Goal: Task Accomplishment & Management: Manage account settings

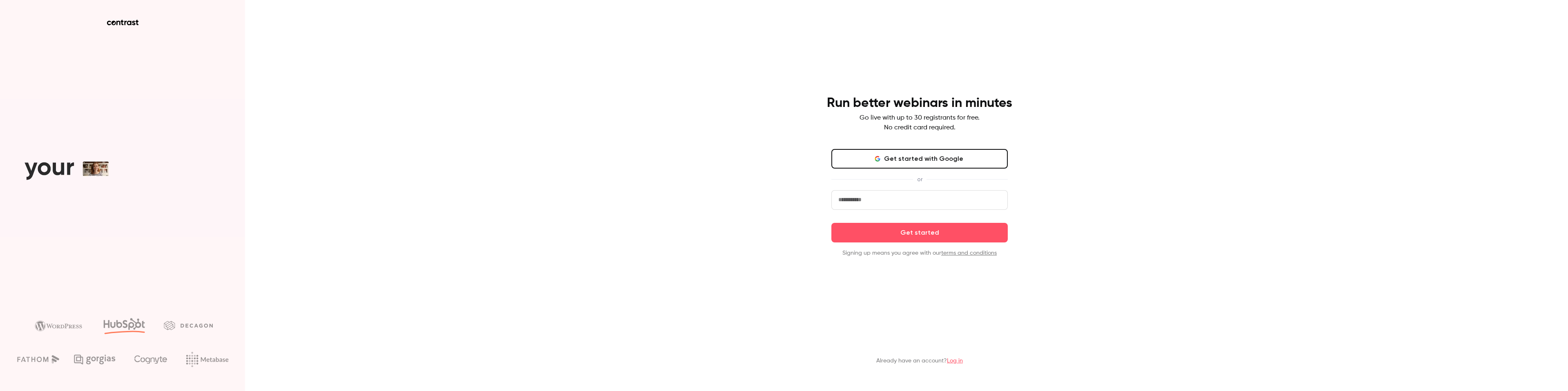
click at [902, 160] on button "Get started with Google" at bounding box center [919, 159] width 177 height 20
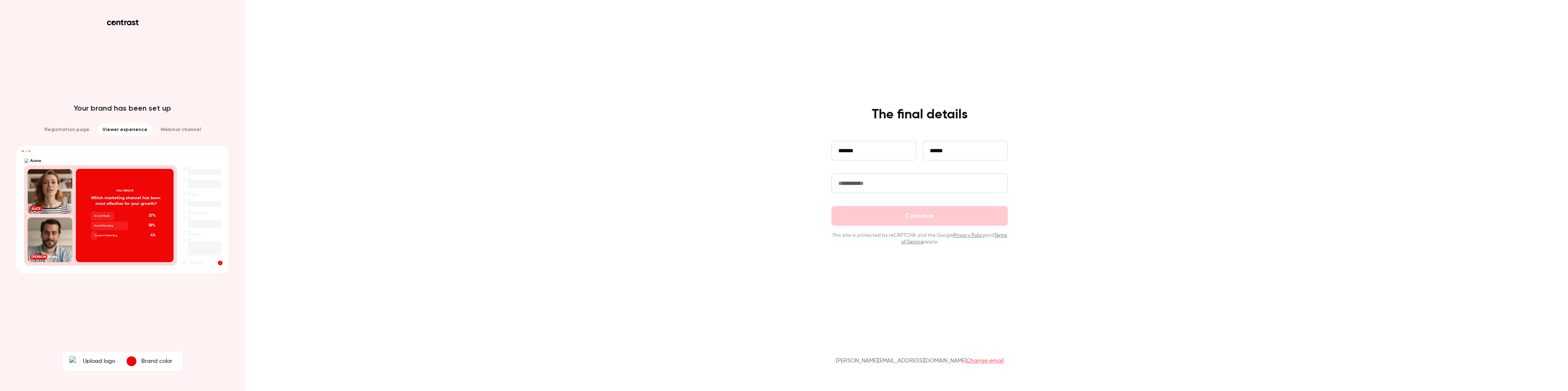
click at [848, 186] on input "text" at bounding box center [919, 183] width 177 height 20
type input "*****"
click at [642, 186] on div "**********" at bounding box center [784, 196] width 1568 height 391
click at [91, 359] on label "Upload logo" at bounding box center [92, 362] width 56 height 17
click at [0, 0] on input "Upload logo" at bounding box center [0, 0] width 0 height 0
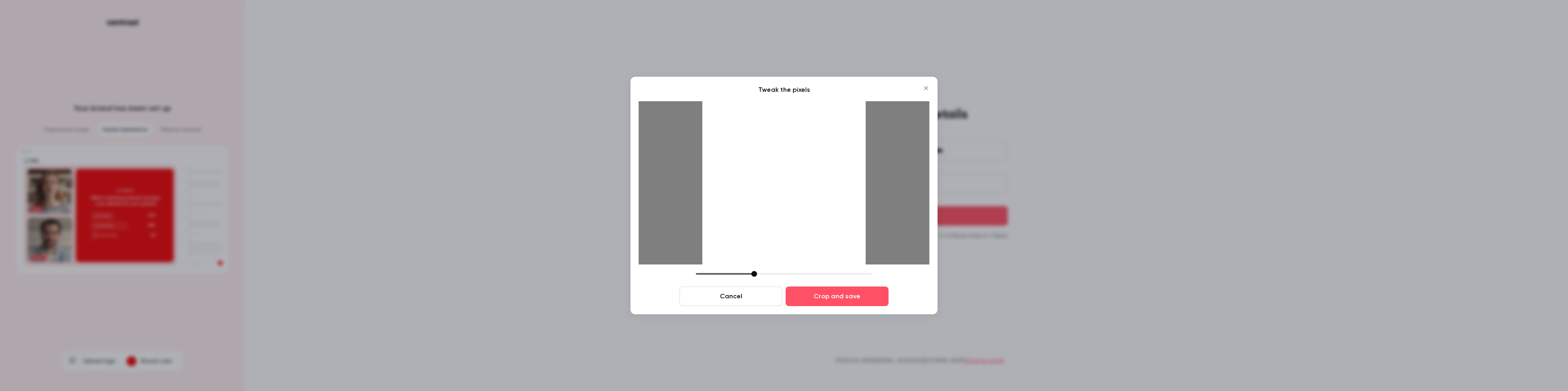
click at [930, 89] on icon "Close" at bounding box center [926, 88] width 10 height 7
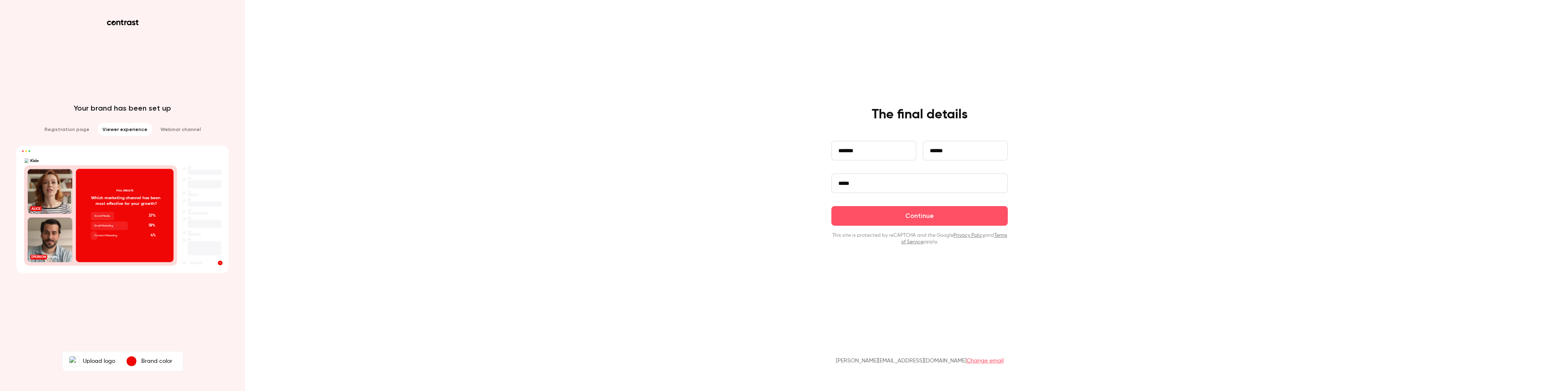
click at [150, 357] on p "Brand color" at bounding box center [156, 361] width 31 height 8
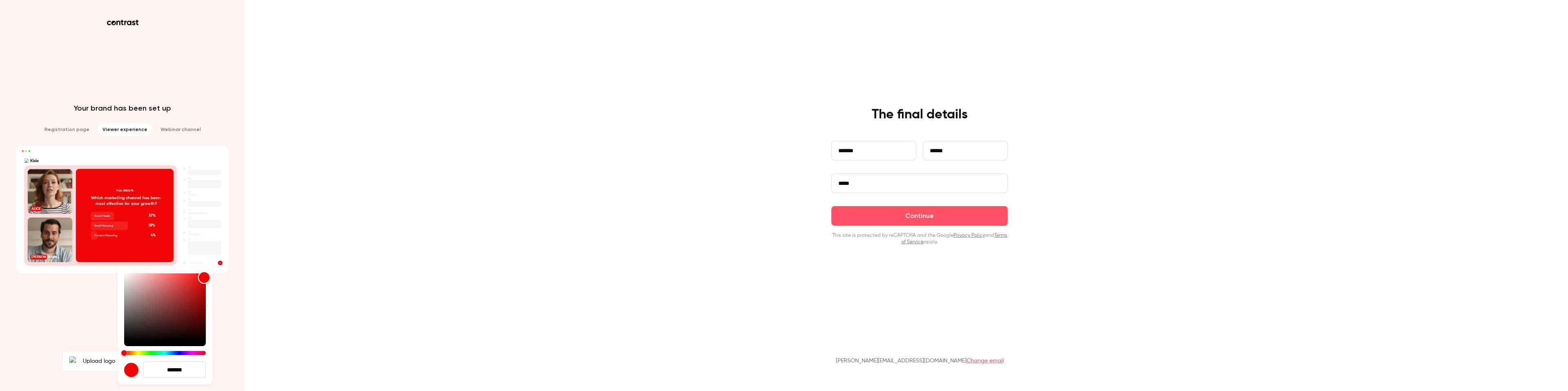
click at [126, 302] on div "Color" at bounding box center [165, 308] width 82 height 68
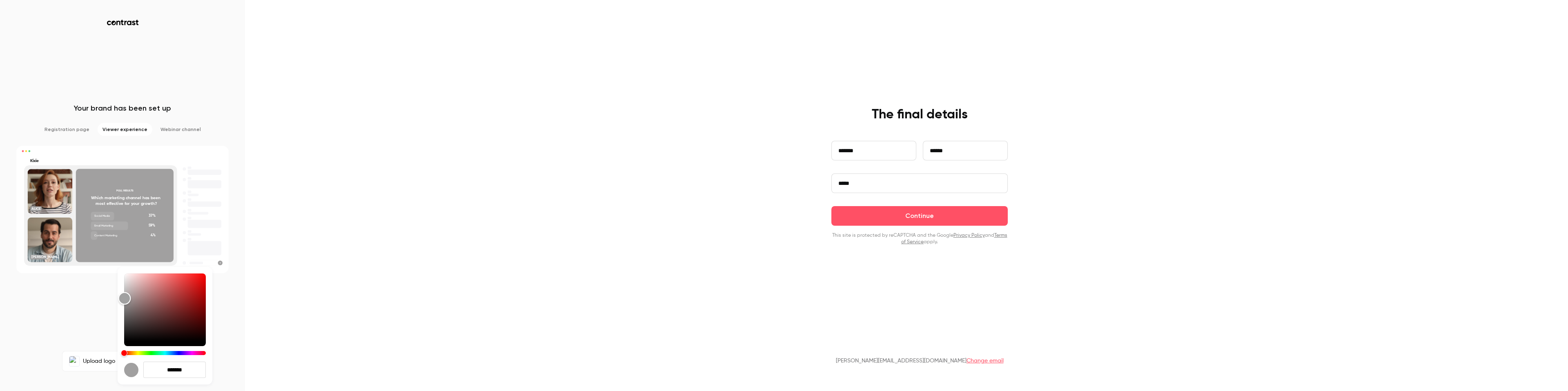
type input "*******"
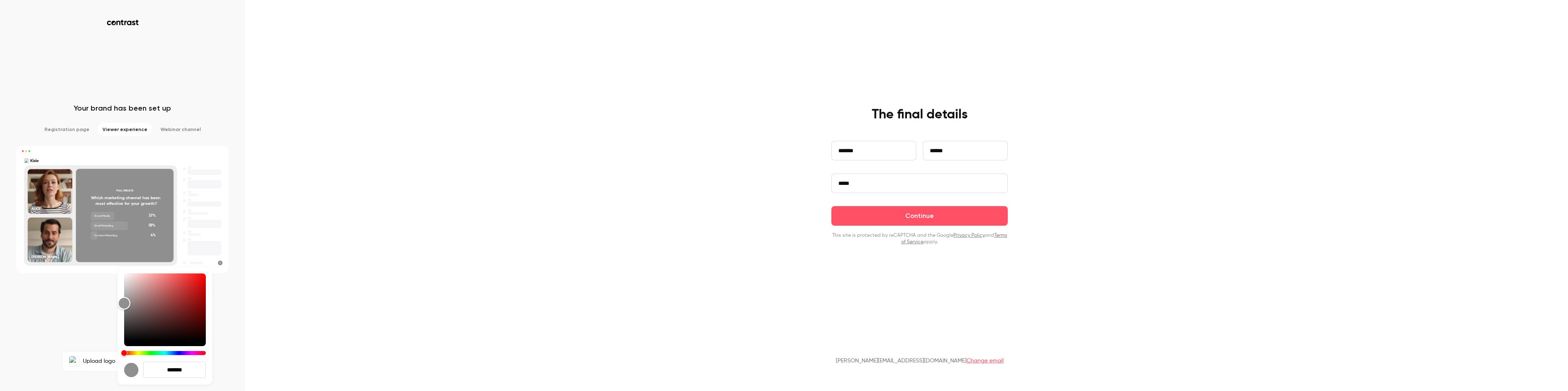
click at [123, 303] on div "Color" at bounding box center [124, 303] width 13 height 13
click at [79, 306] on div at bounding box center [784, 196] width 1568 height 391
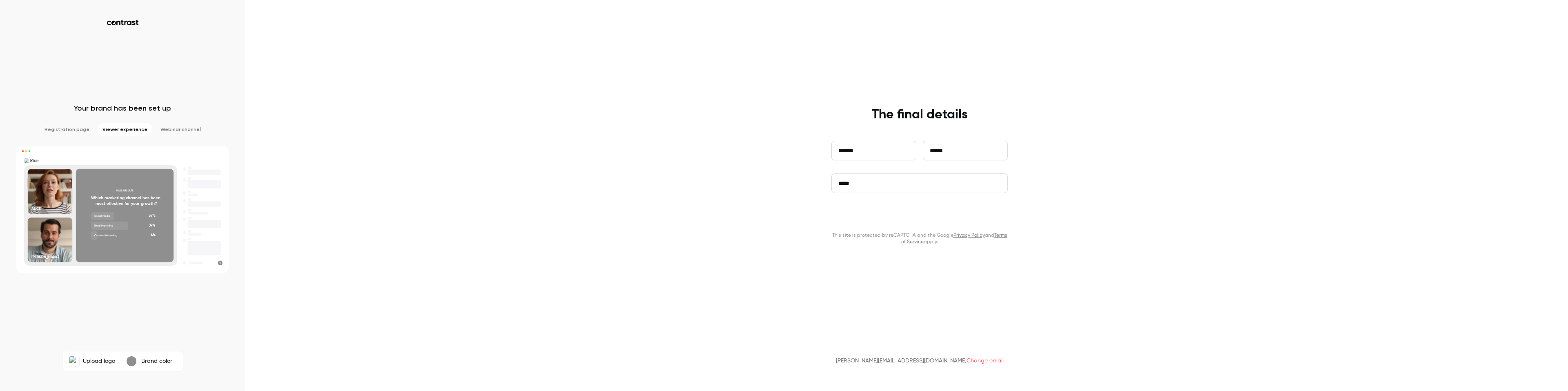
click at [890, 217] on button "Continue" at bounding box center [919, 216] width 177 height 20
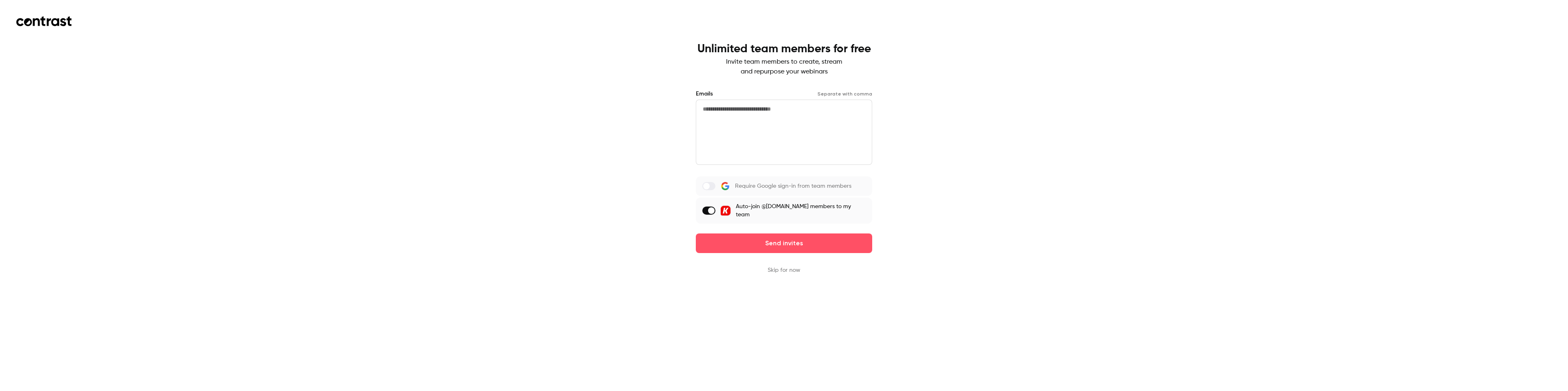
click at [714, 208] on span at bounding box center [711, 211] width 7 height 7
click at [785, 266] on button "Skip for now" at bounding box center [784, 270] width 32 height 8
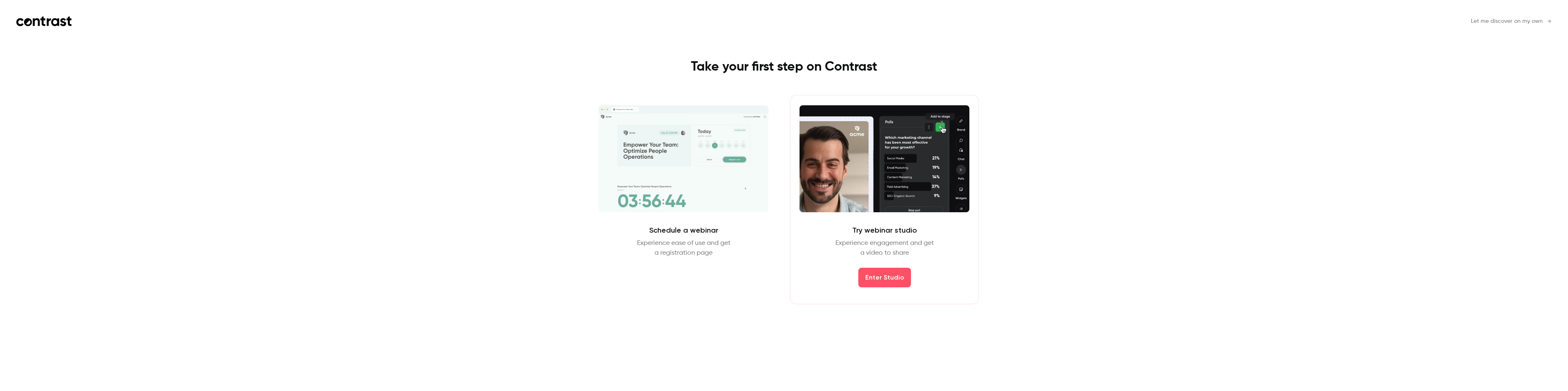
click at [870, 244] on p "Experience engagement and get a video to share" at bounding box center [884, 248] width 99 height 20
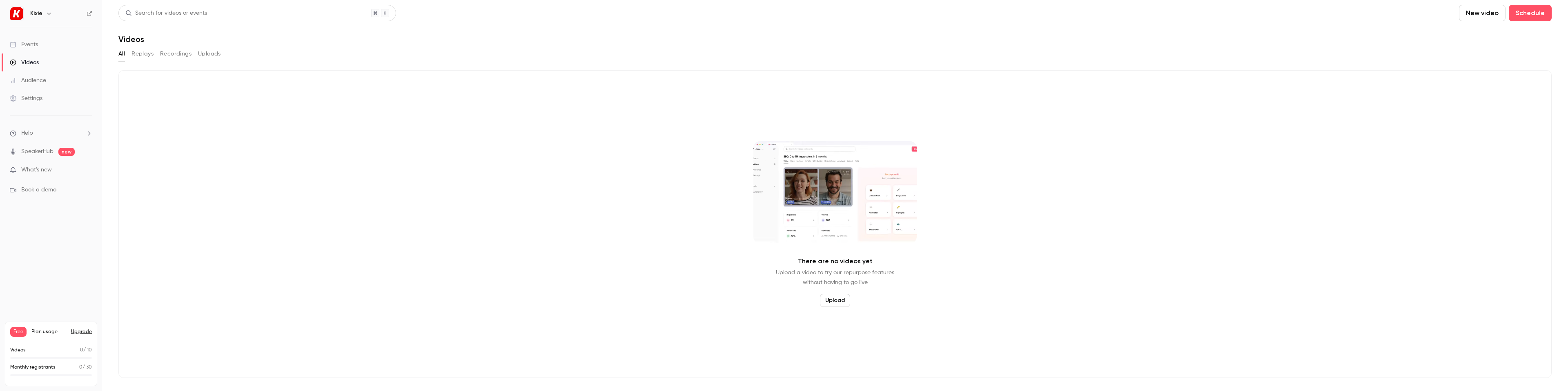
click at [316, 149] on div "There are no videos yet Upload a video to try our repurpose features without ha…" at bounding box center [834, 223] width 1433 height 308
click at [459, 226] on div "There are no videos yet Upload a video to try our repurpose features without ha…" at bounding box center [834, 223] width 1433 height 308
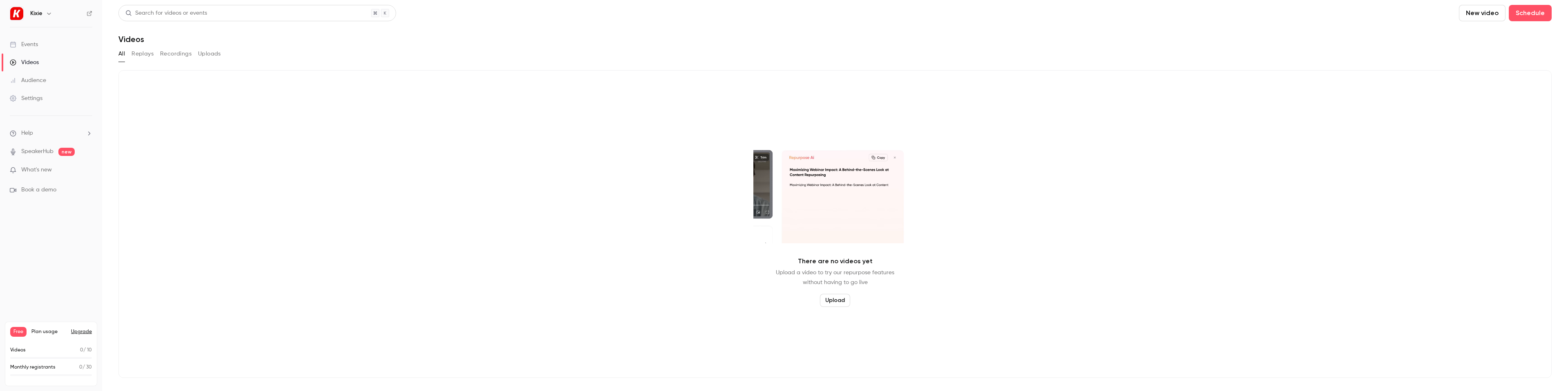
click at [30, 97] on div "Settings" at bounding box center [26, 98] width 32 height 8
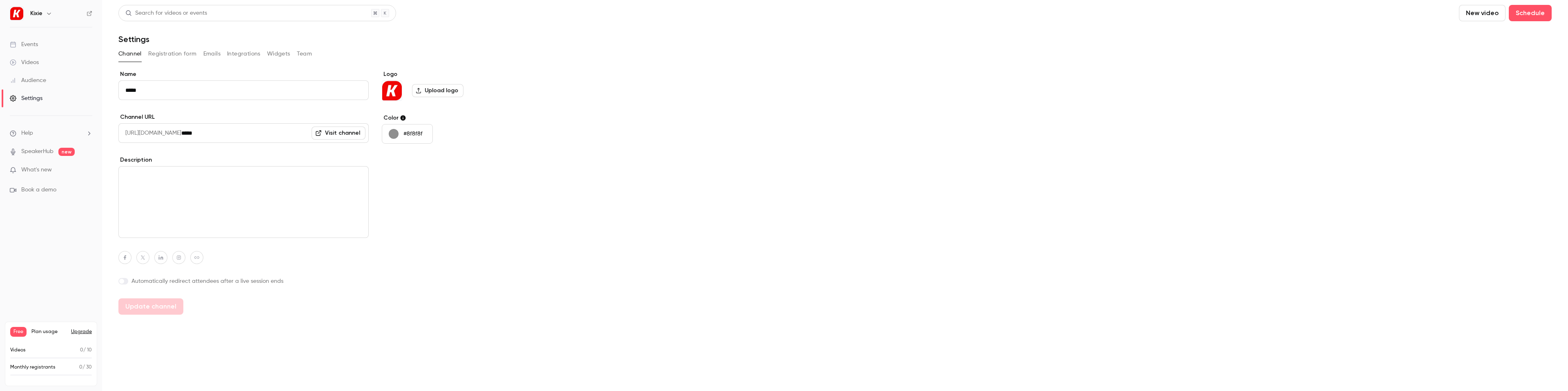
click at [171, 57] on button "Registration form" at bounding box center [172, 53] width 49 height 13
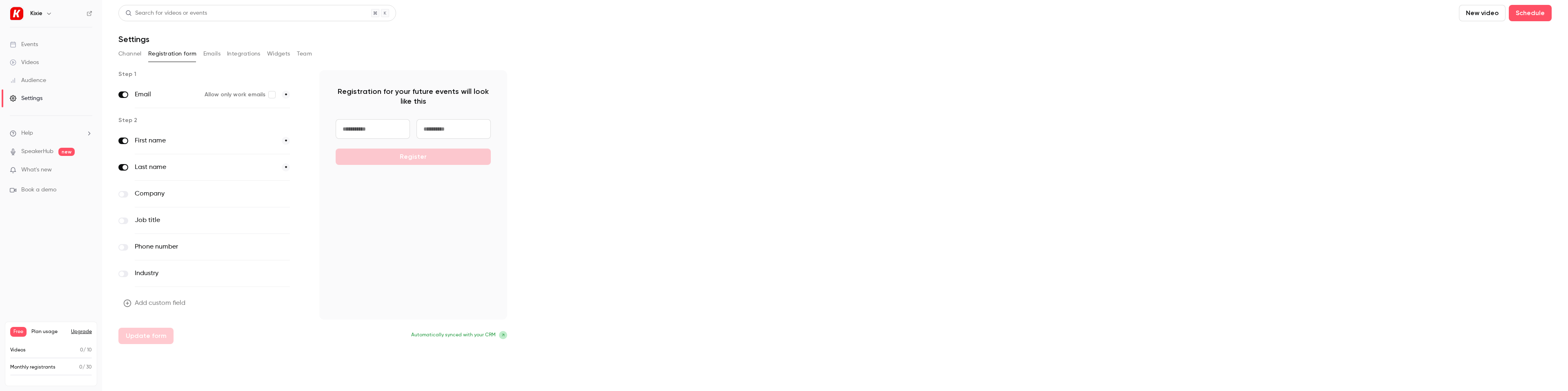
click at [126, 194] on label at bounding box center [123, 194] width 10 height 7
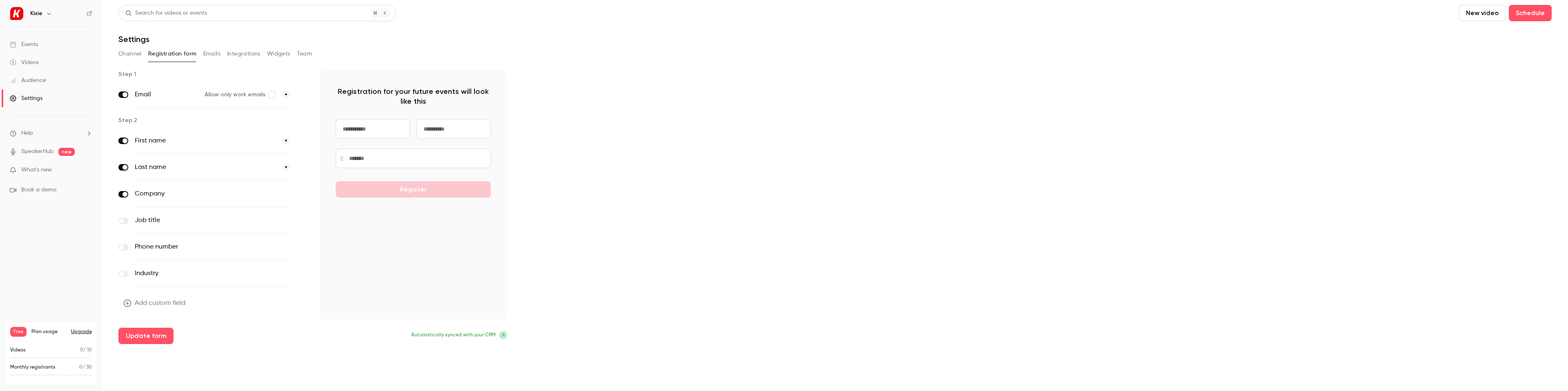
click at [126, 220] on label at bounding box center [123, 220] width 10 height 7
click at [126, 248] on label at bounding box center [123, 247] width 10 height 7
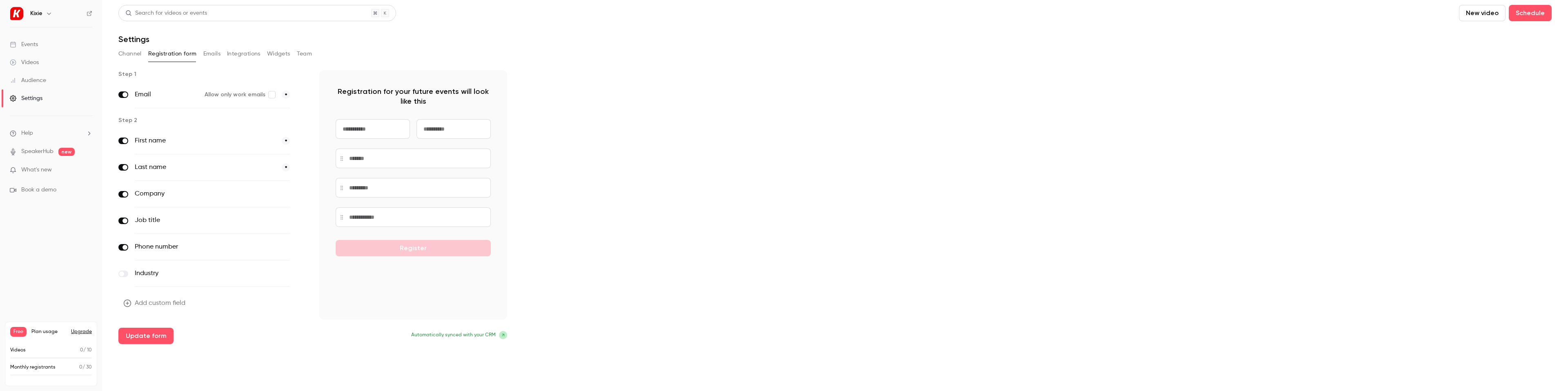
click at [126, 273] on label at bounding box center [123, 274] width 10 height 7
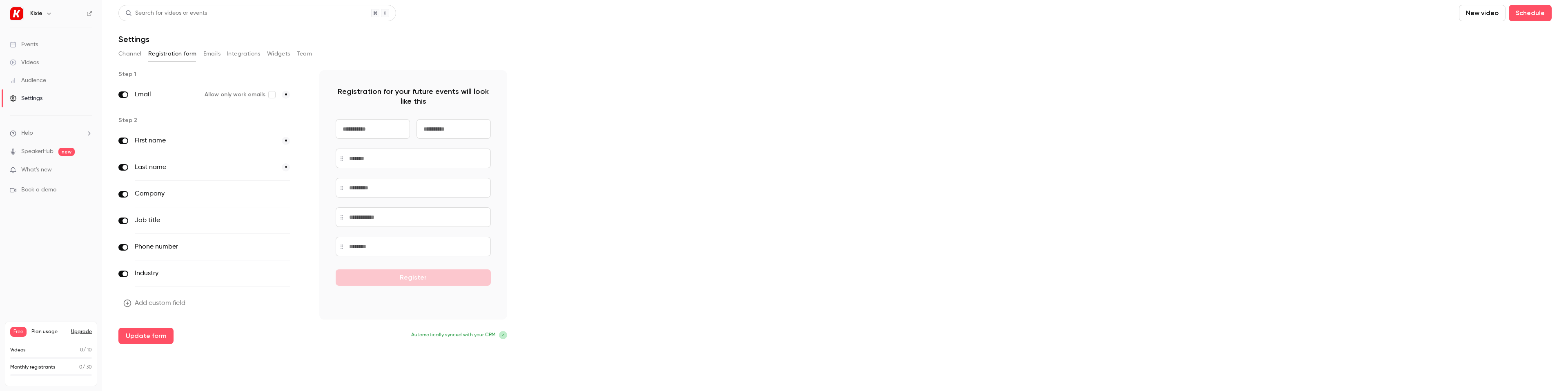
click at [211, 56] on button "Emails" at bounding box center [211, 53] width 17 height 13
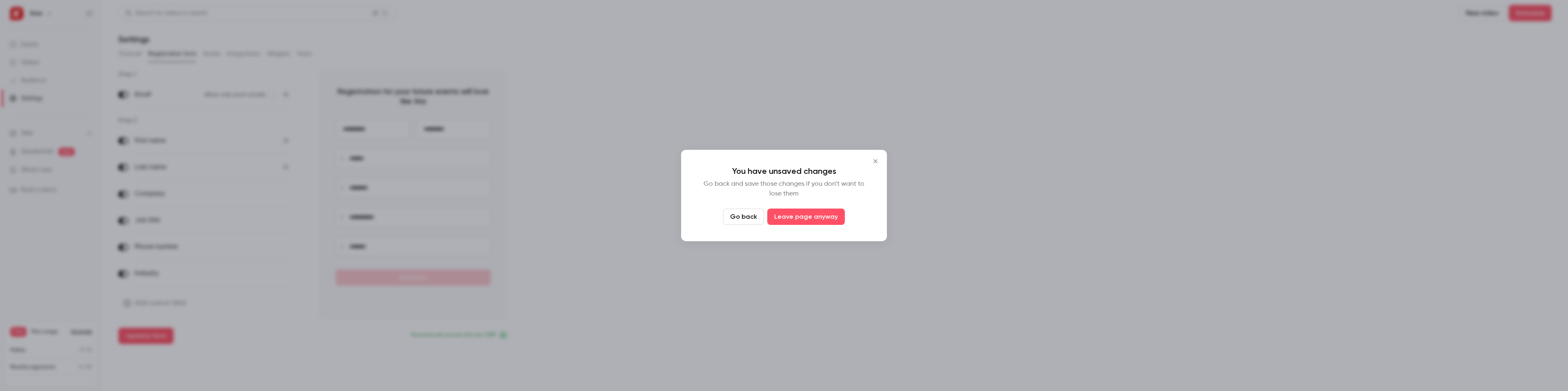
click at [742, 220] on button "Go back" at bounding box center [743, 217] width 41 height 17
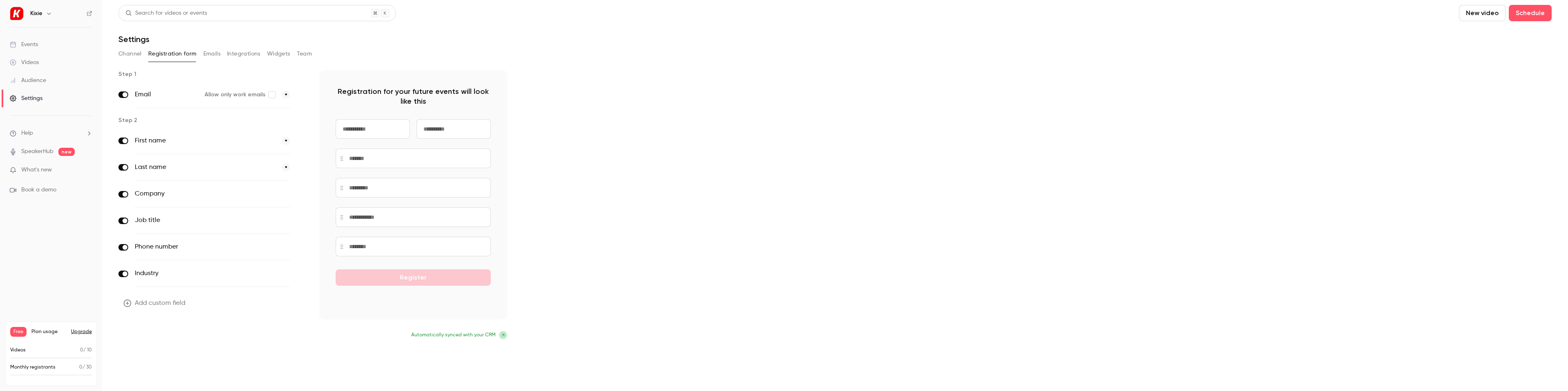
click at [156, 338] on button "Update form" at bounding box center [145, 336] width 55 height 17
click at [208, 53] on button "Emails" at bounding box center [211, 53] width 17 height 13
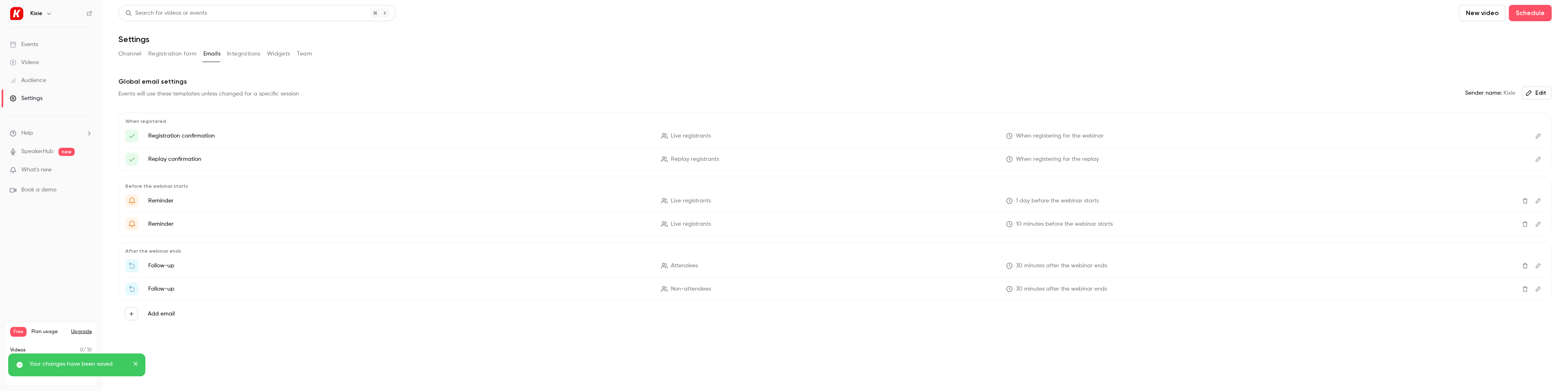
click at [244, 56] on button "Integrations" at bounding box center [244, 53] width 34 height 13
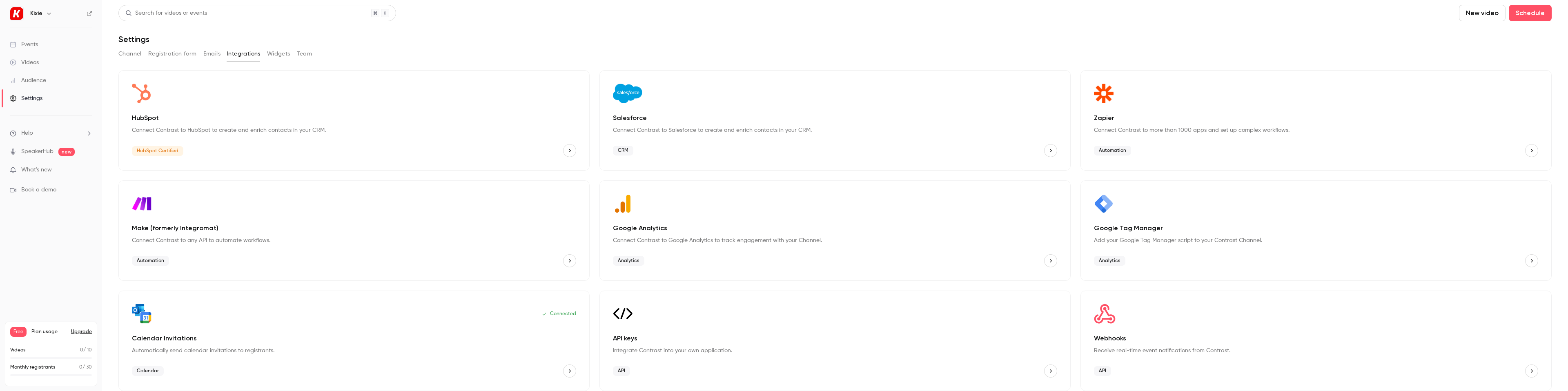
click at [278, 56] on button "Widgets" at bounding box center [278, 53] width 23 height 13
